Goal: Information Seeking & Learning: Check status

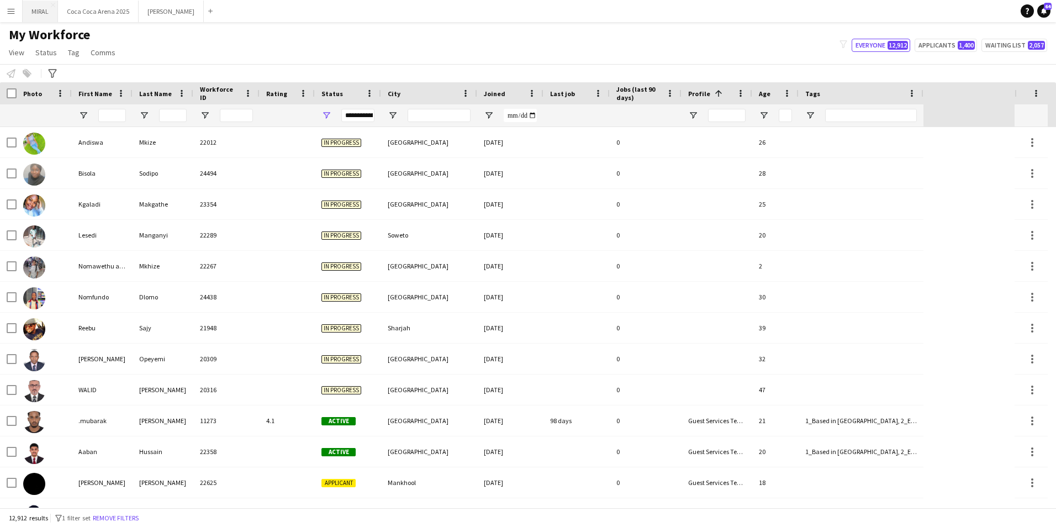
click at [41, 9] on button "MIRAL Close" at bounding box center [40, 12] width 35 height 22
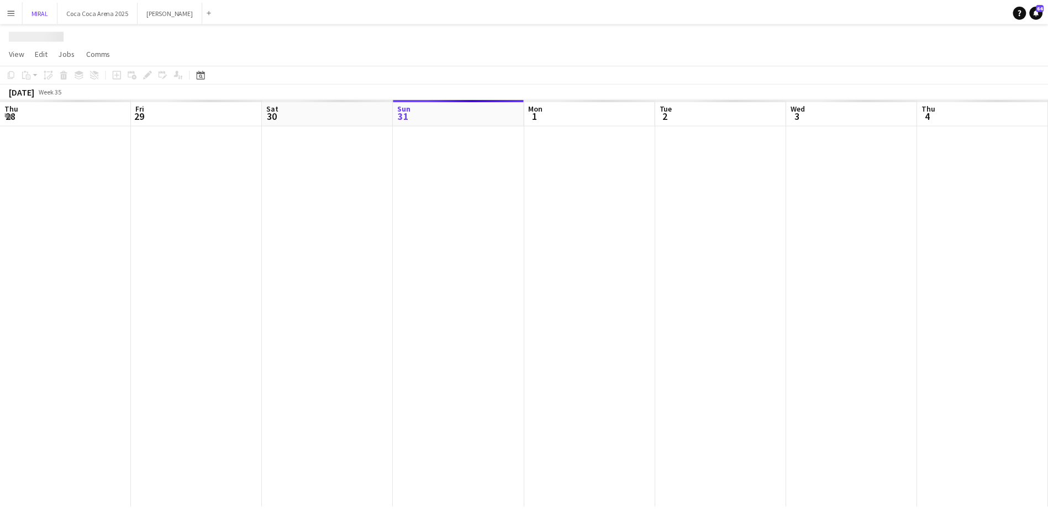
scroll to position [0, 264]
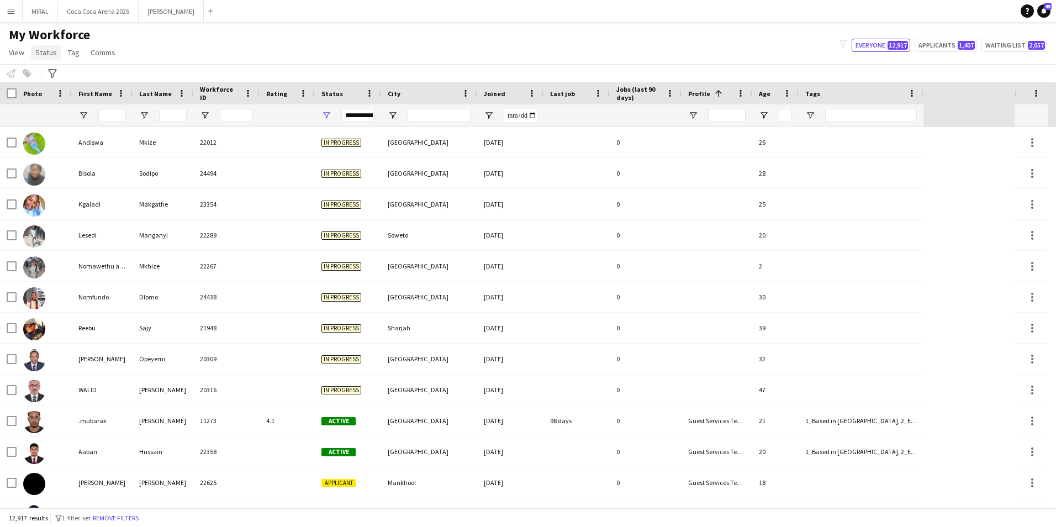
click at [50, 56] on span "Status" at bounding box center [46, 52] width 22 height 10
click at [157, 71] on div "Notify workforce Add to tag Select at least one crew to tag him or her. Advance…" at bounding box center [528, 73] width 1056 height 18
click at [8, 12] on app-icon "Menu" at bounding box center [11, 11] width 9 height 9
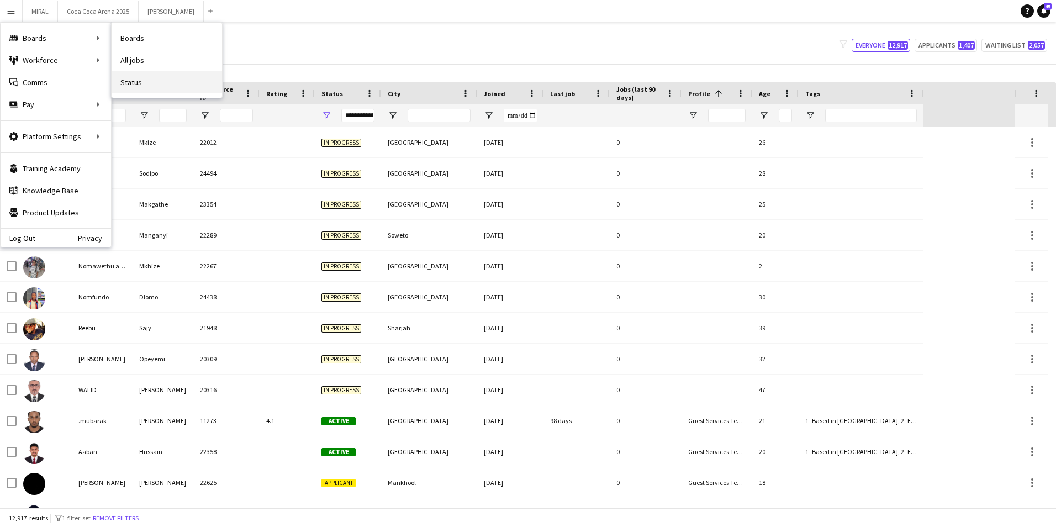
click at [131, 82] on link "Status" at bounding box center [167, 82] width 110 height 22
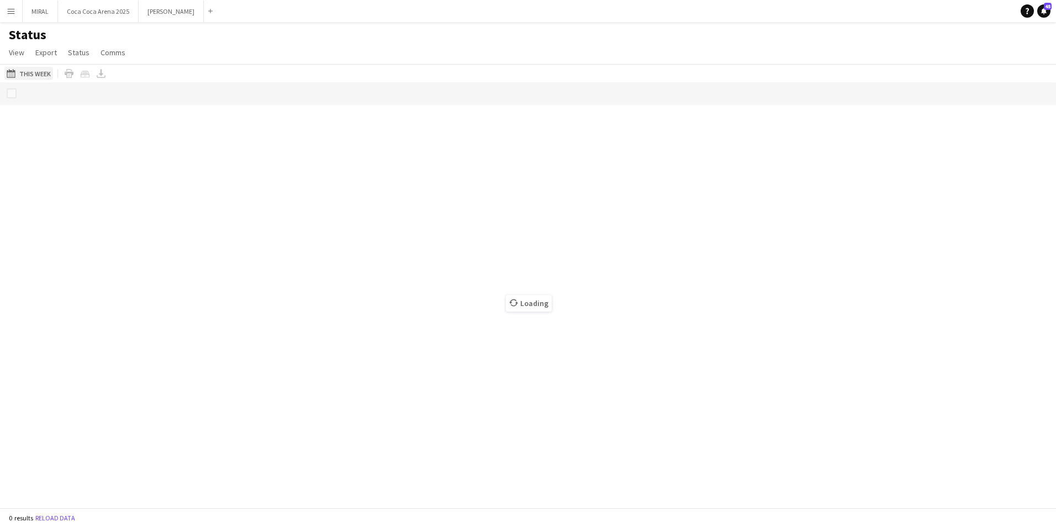
click at [22, 76] on button "This Week This Week" at bounding box center [28, 73] width 49 height 13
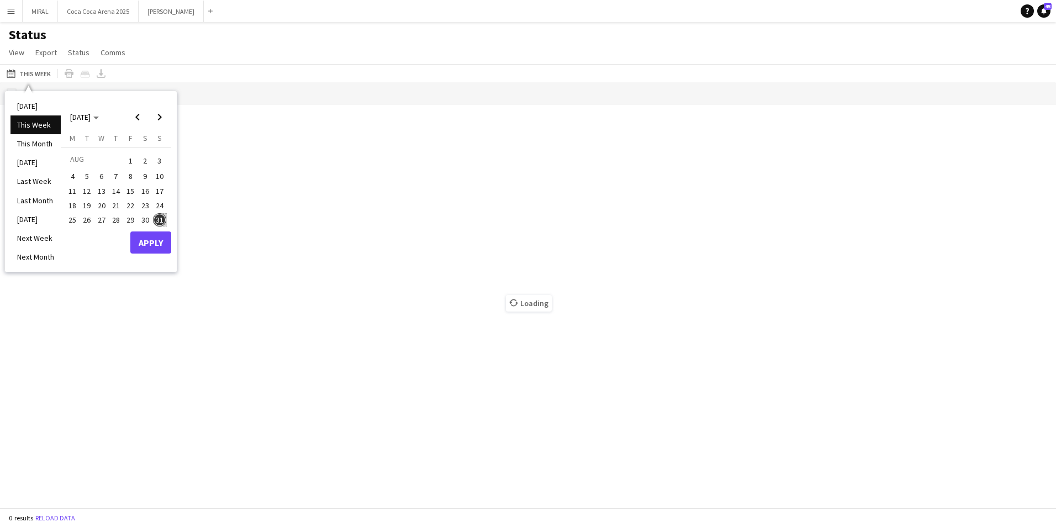
click at [161, 219] on span "31" at bounding box center [159, 219] width 13 height 13
click at [152, 247] on button "Apply" at bounding box center [150, 242] width 41 height 22
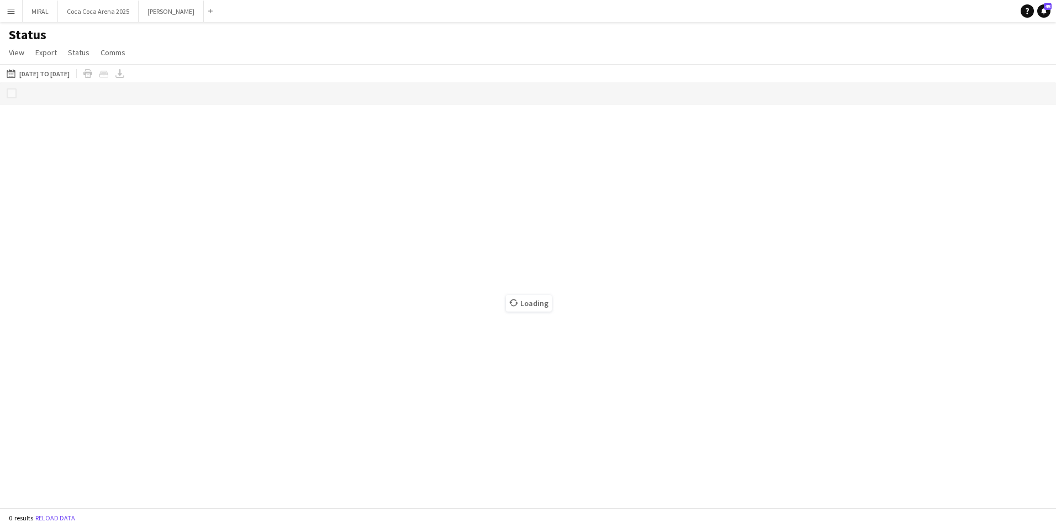
click at [152, 247] on div "Loading" at bounding box center [528, 294] width 1056 height 425
click at [59, 82] on div "Loading" at bounding box center [528, 294] width 1056 height 425
click at [57, 74] on button "This Week [DATE] to [DATE]" at bounding box center [37, 73] width 67 height 13
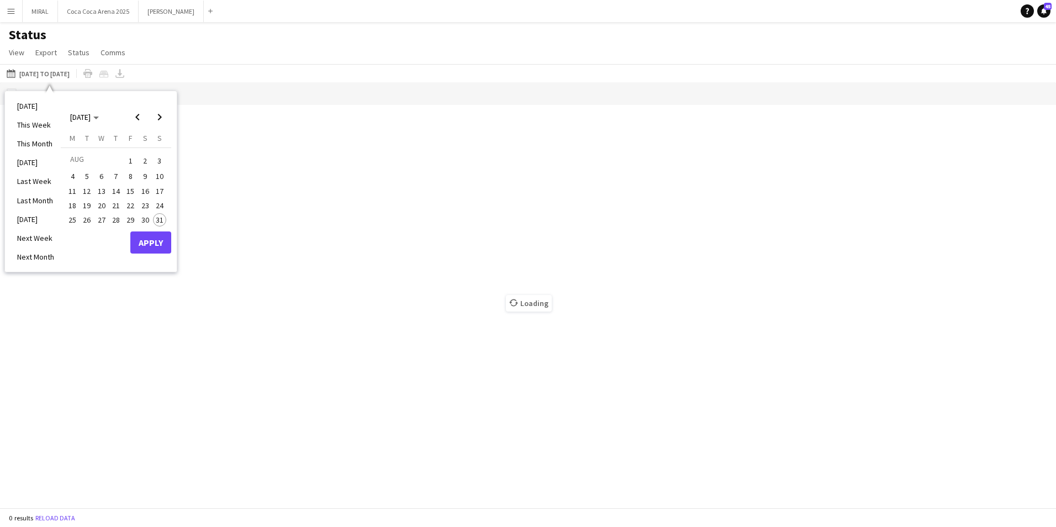
click at [161, 219] on span "31" at bounding box center [159, 219] width 13 height 13
click at [157, 250] on button "Apply" at bounding box center [150, 242] width 41 height 22
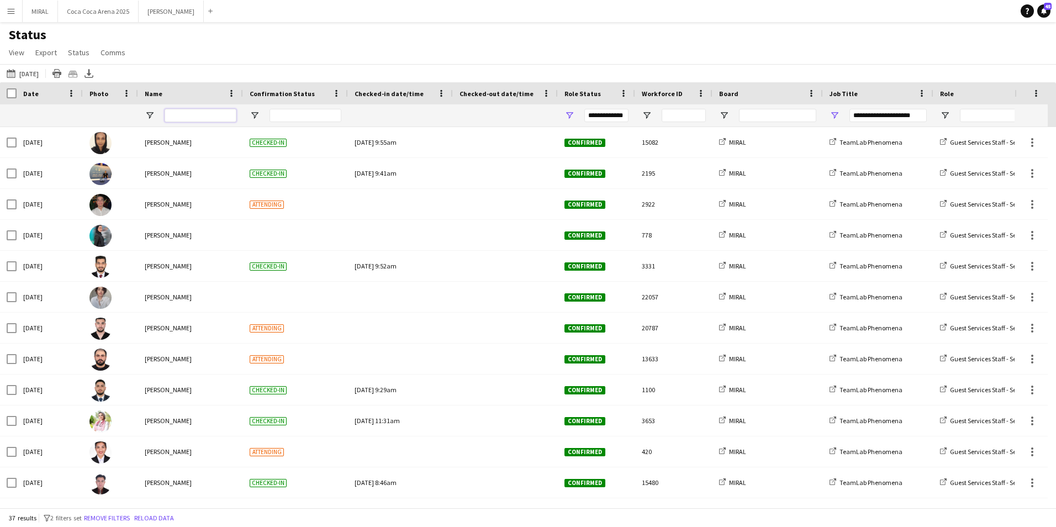
click at [208, 118] on input "Name Filter Input" at bounding box center [201, 115] width 72 height 13
type input "***"
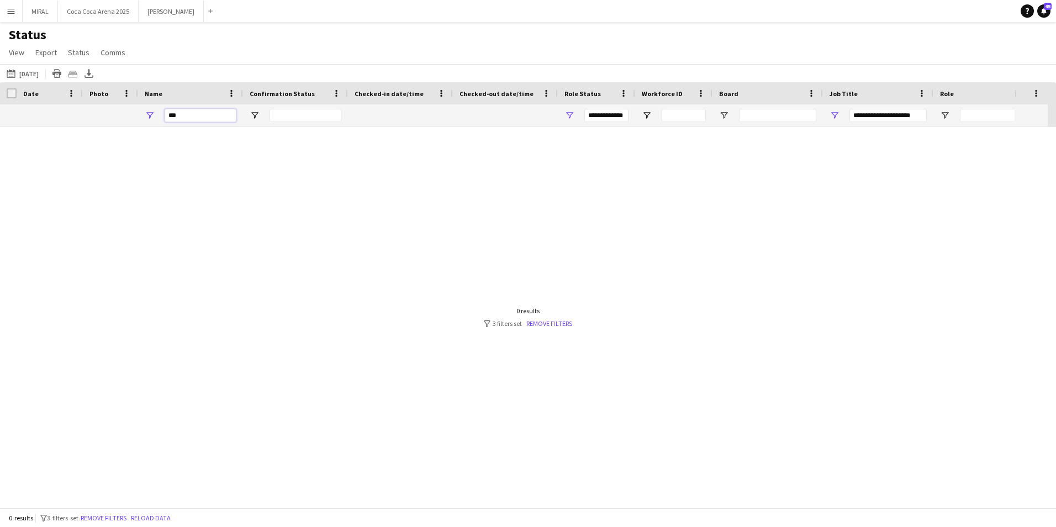
type input "***"
type input "*"
type input "**********"
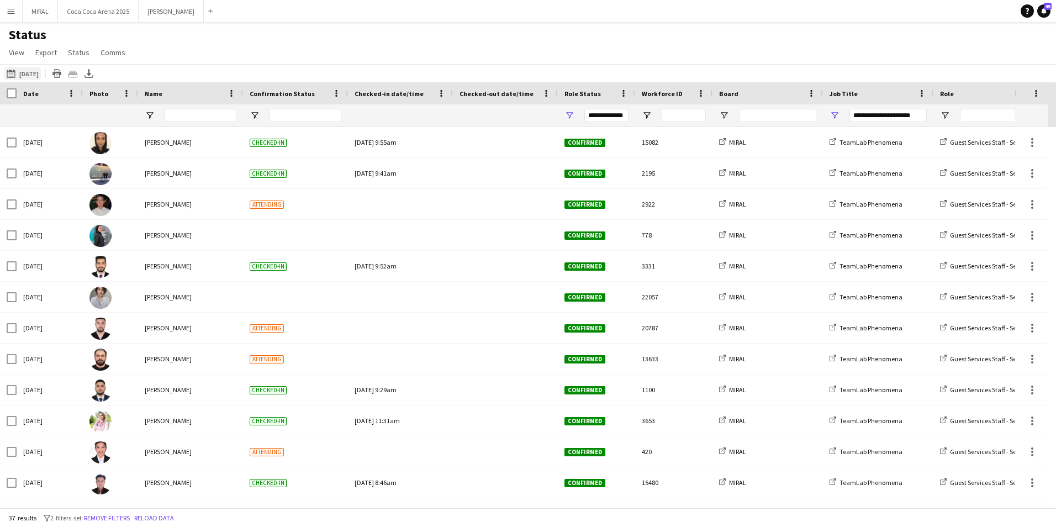
click at [23, 73] on button "This Week [DATE]" at bounding box center [22, 73] width 36 height 13
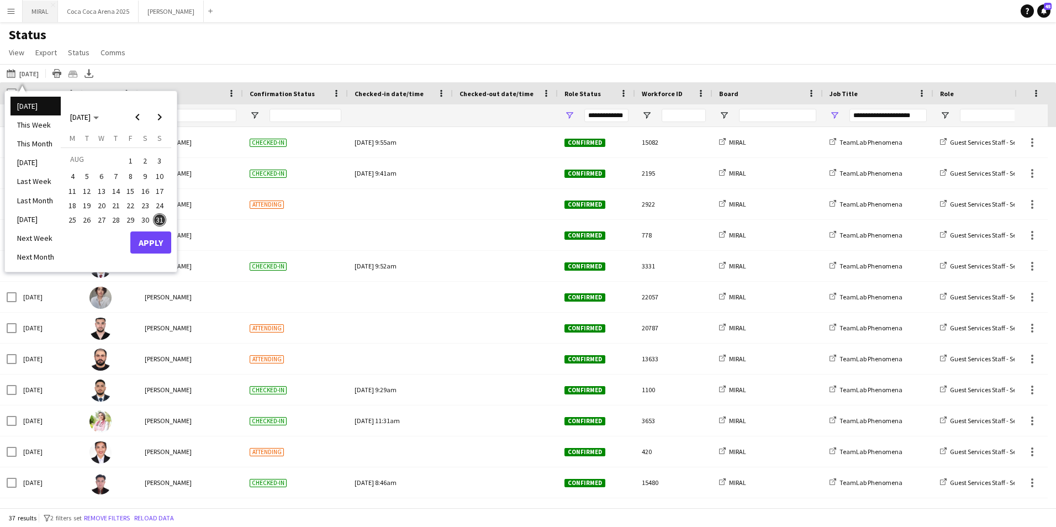
click at [45, 11] on button "MIRAL Close" at bounding box center [40, 12] width 35 height 22
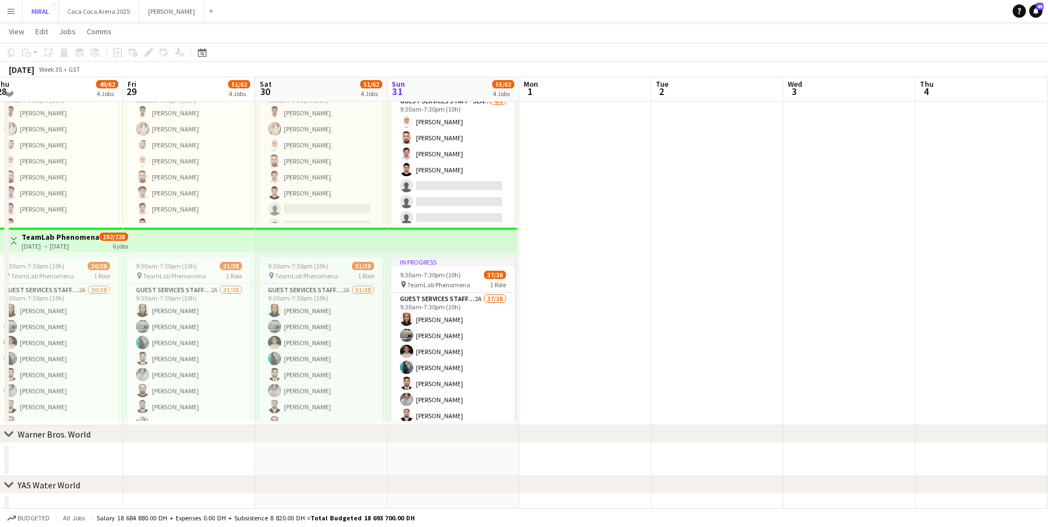
scroll to position [520, 0]
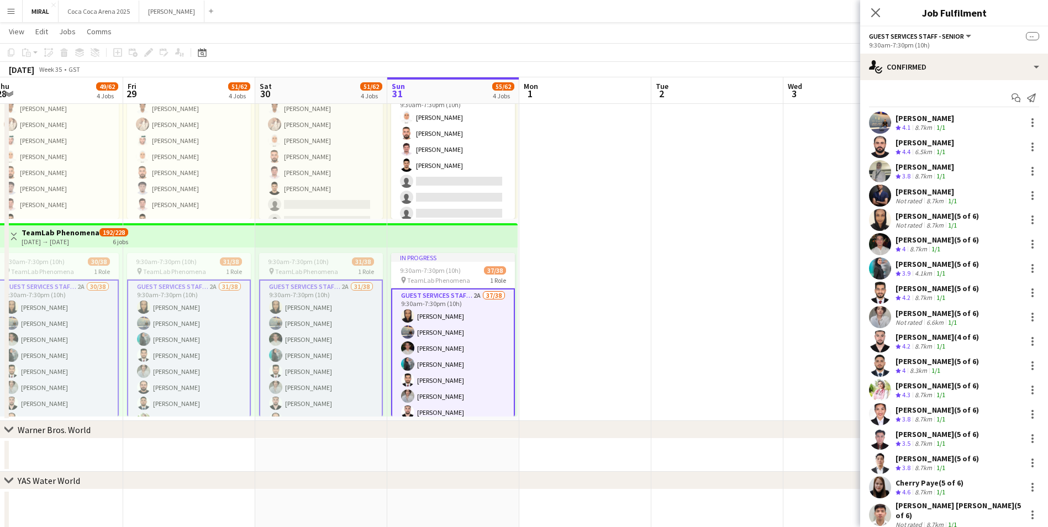
click at [966, 437] on div "[PERSON_NAME] (5 of 6)" at bounding box center [936, 434] width 83 height 10
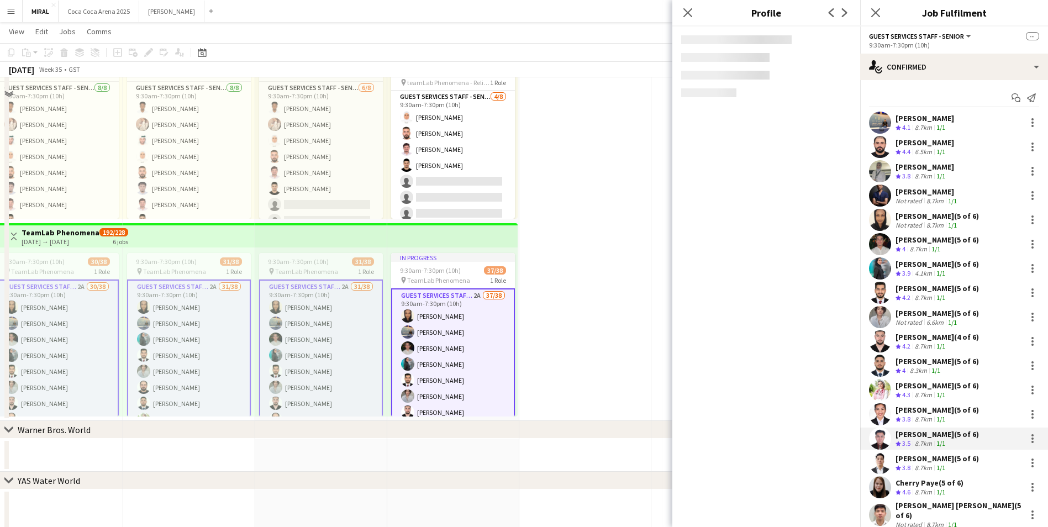
scroll to position [465, 0]
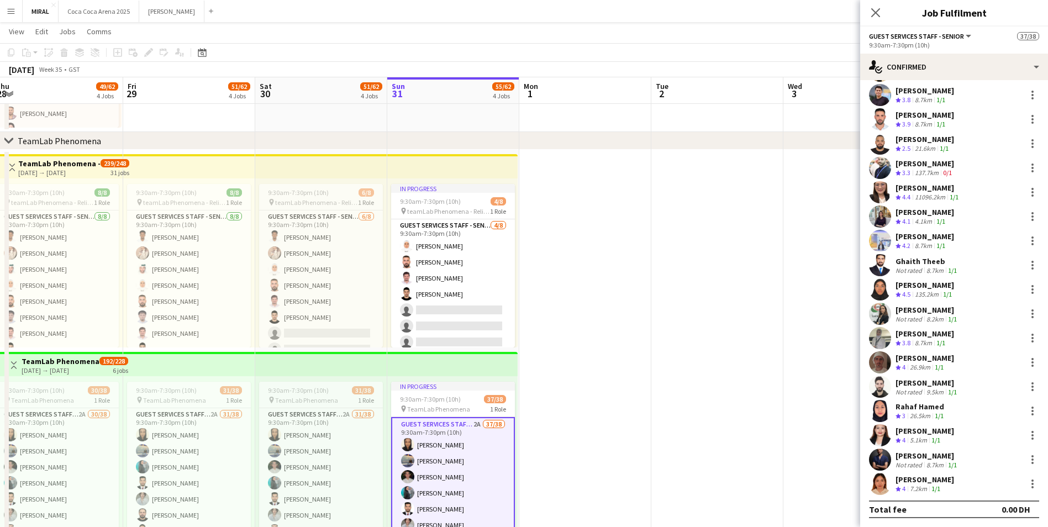
scroll to position [390, 0]
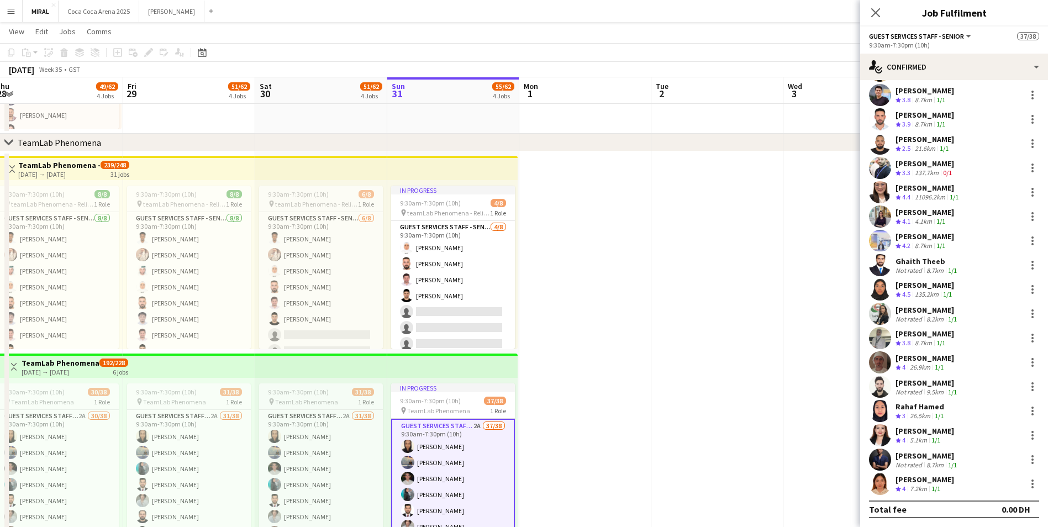
click at [588, 239] on app-date-cell at bounding box center [585, 351] width 132 height 400
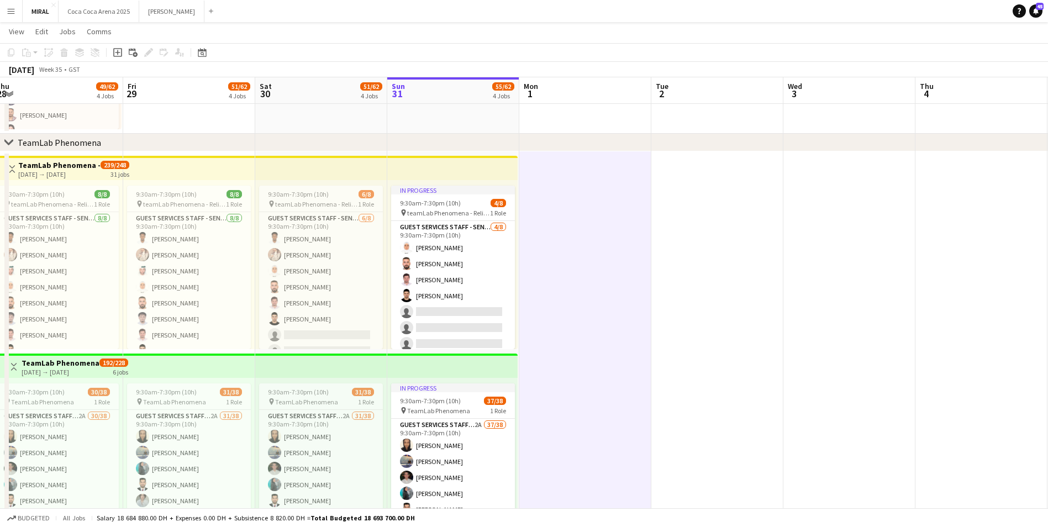
click at [588, 239] on app-date-cell at bounding box center [585, 351] width 132 height 400
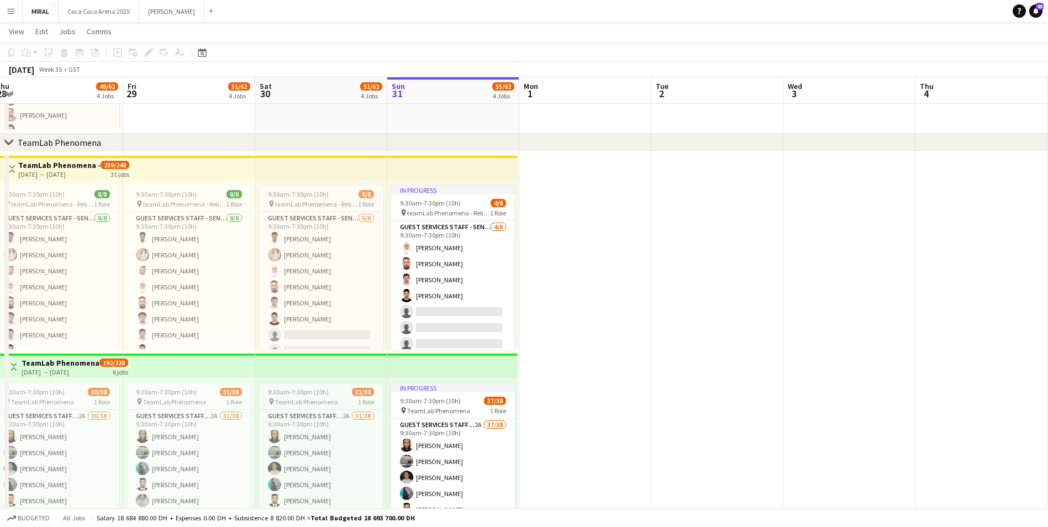
click at [588, 239] on app-date-cell at bounding box center [585, 351] width 132 height 400
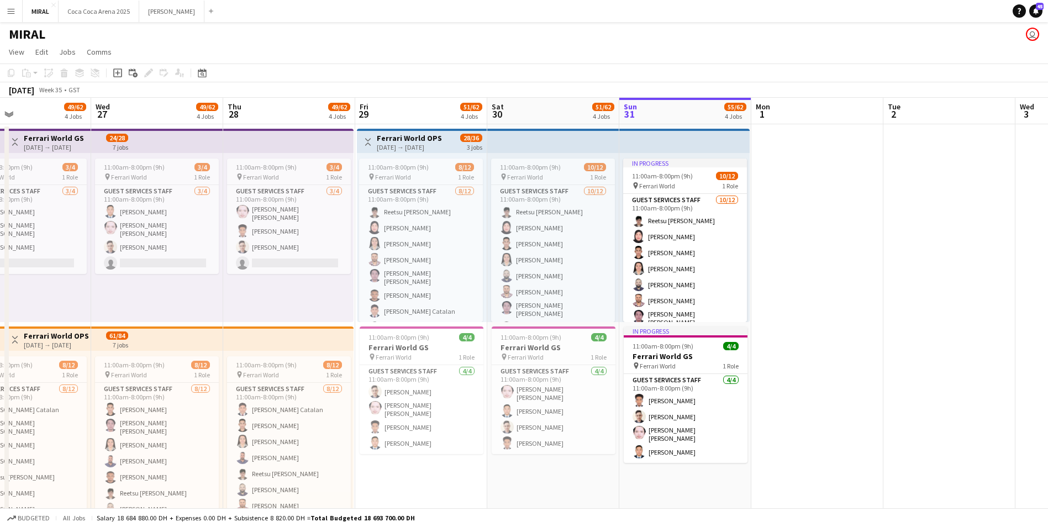
scroll to position [0, 0]
